Goal: Task Accomplishment & Management: Use online tool/utility

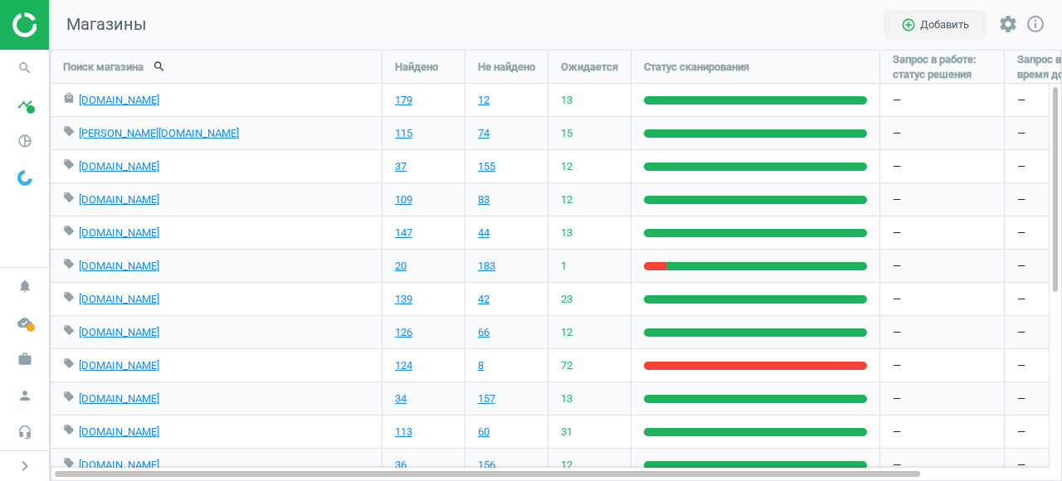
scroll to position [432, 1013]
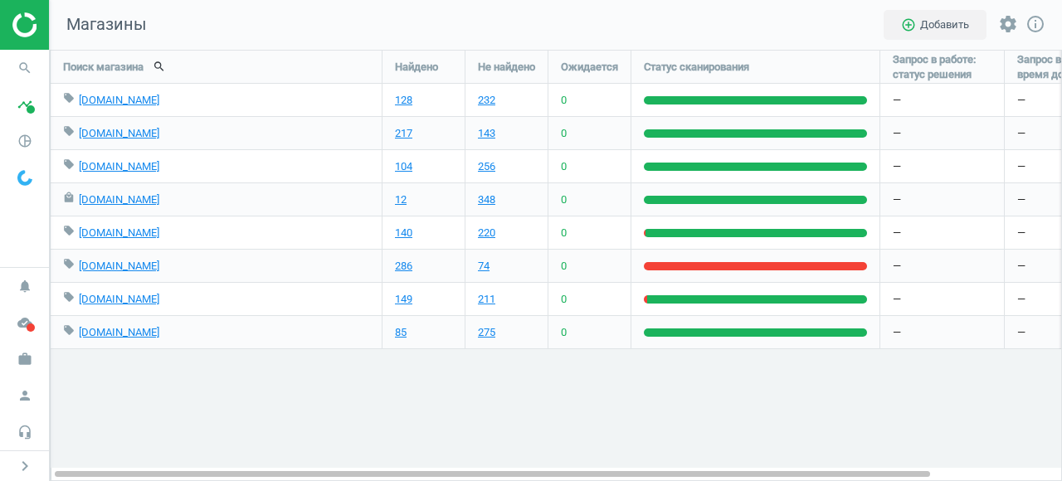
scroll to position [432, 1013]
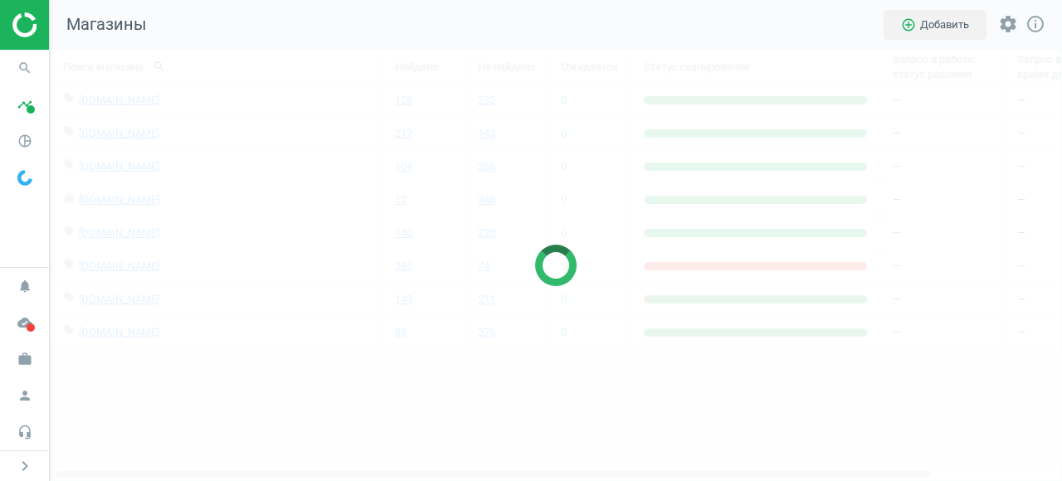
scroll to position [432, 1013]
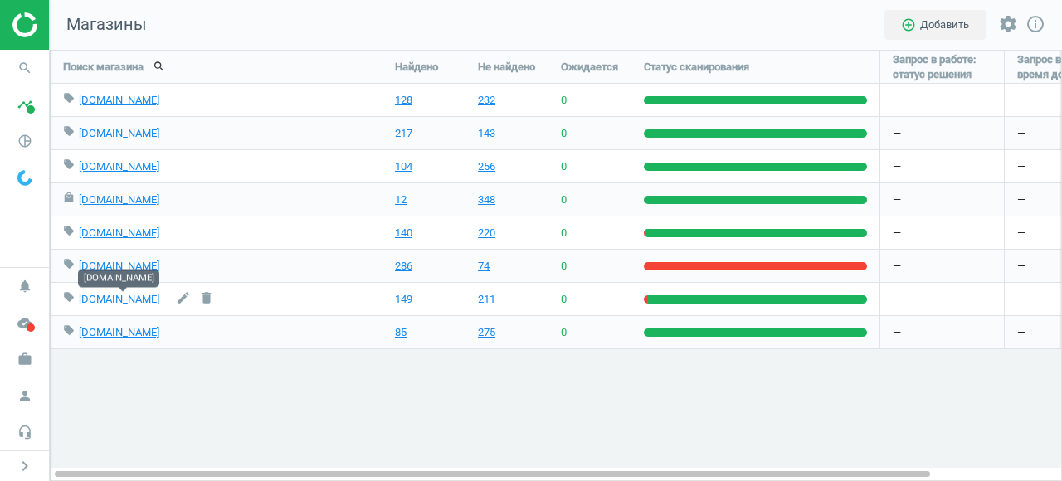
drag, startPoint x: 173, startPoint y: 298, endPoint x: 79, endPoint y: 304, distance: 94.0
click at [79, 304] on div "local_offer [DOMAIN_NAME] edit delete" at bounding box center [216, 299] width 306 height 32
copy link "[DOMAIN_NAME]"
click at [172, 304] on div "local_offer [DOMAIN_NAME] edit delete" at bounding box center [216, 299] width 306 height 32
drag, startPoint x: 172, startPoint y: 304, endPoint x: 79, endPoint y: 304, distance: 92.9
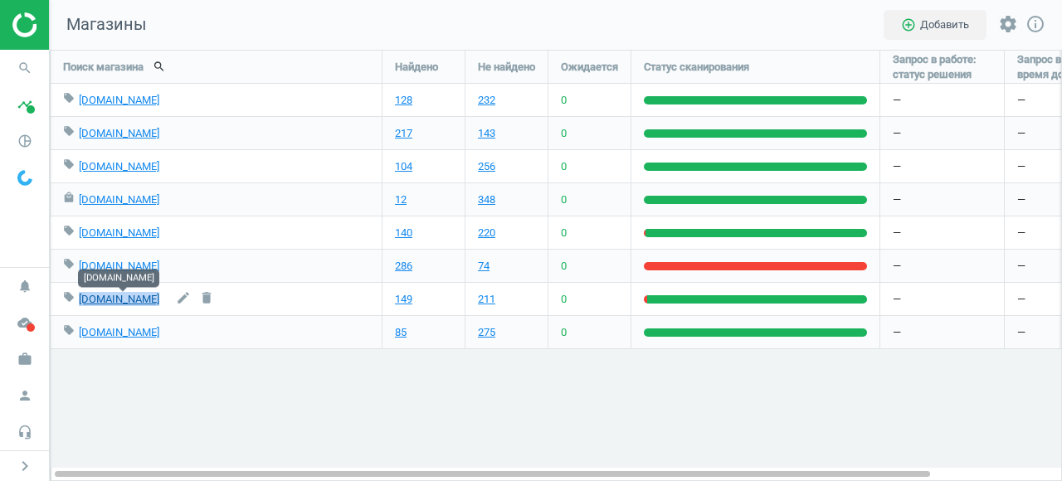
click at [79, 304] on div "local_offer [DOMAIN_NAME] edit delete" at bounding box center [216, 299] width 306 height 32
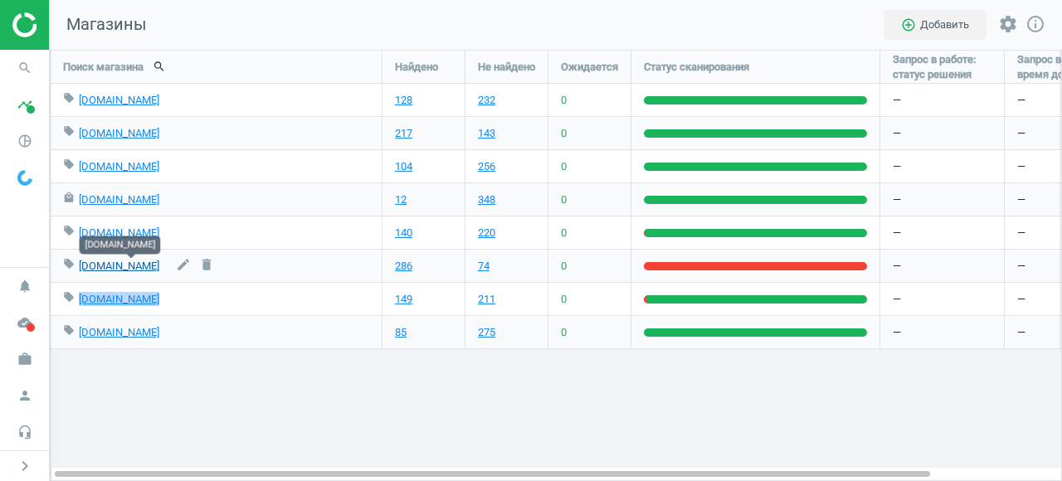
drag, startPoint x: 190, startPoint y: 263, endPoint x: 80, endPoint y: 265, distance: 110.3
click at [80, 265] on div "local_offer [DOMAIN_NAME] edit delete" at bounding box center [216, 266] width 306 height 32
copy link "[DOMAIN_NAME]"
